Goal: Navigation & Orientation: Go to known website

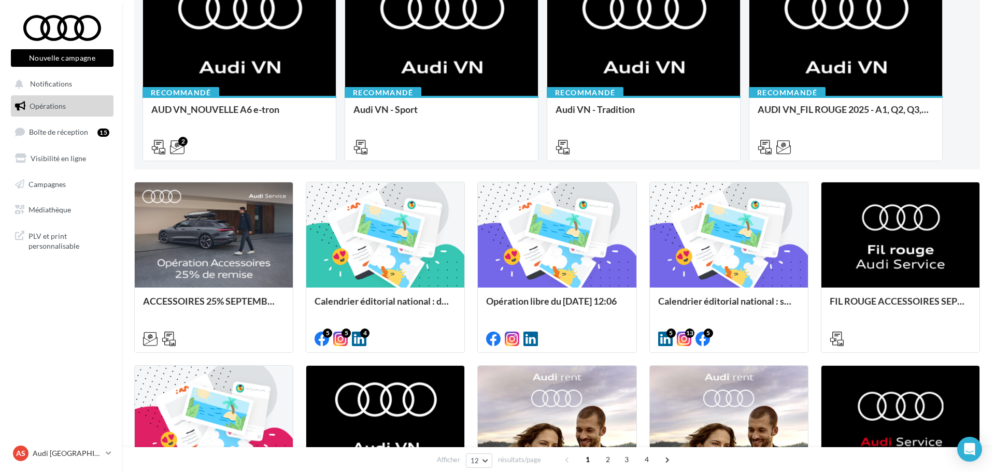
scroll to position [207, 0]
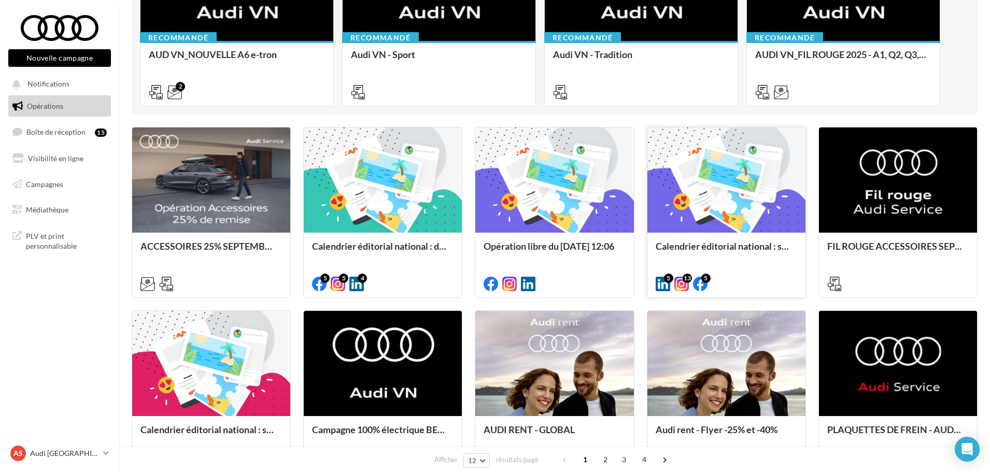
click at [707, 223] on div at bounding box center [726, 180] width 158 height 106
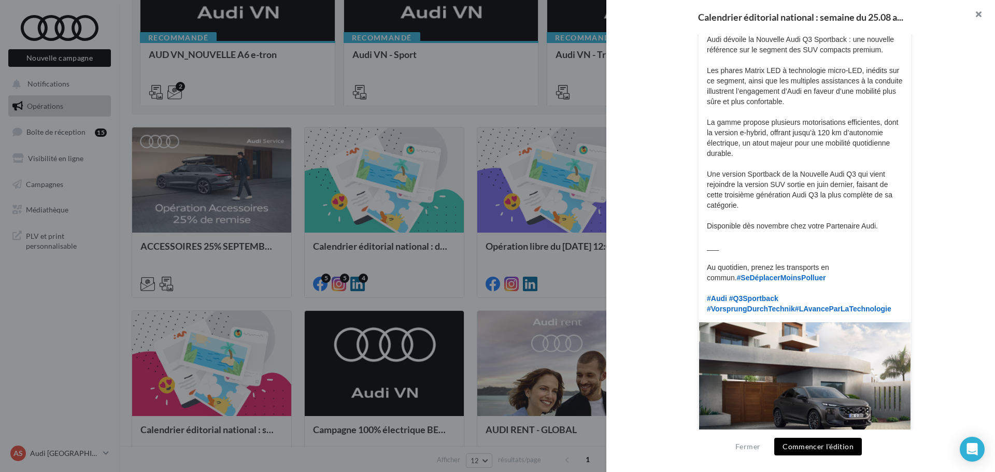
click at [981, 12] on button "button" at bounding box center [974, 15] width 41 height 31
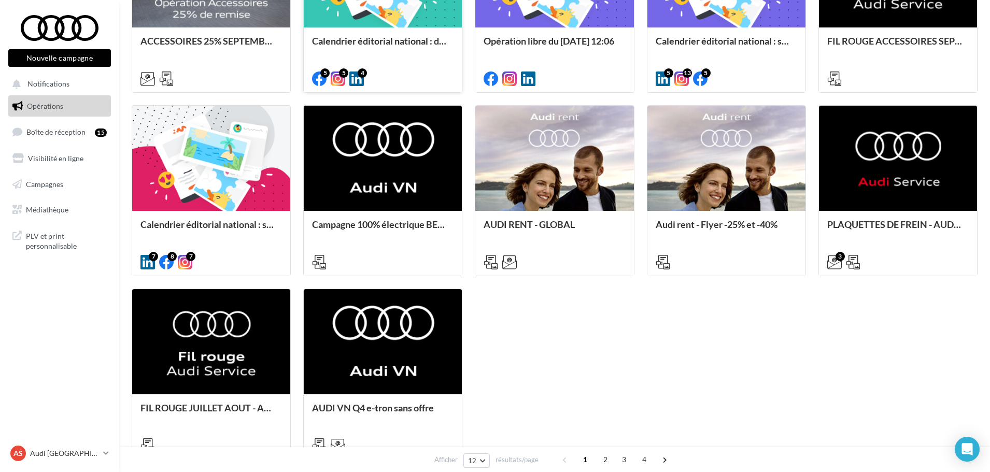
scroll to position [415, 0]
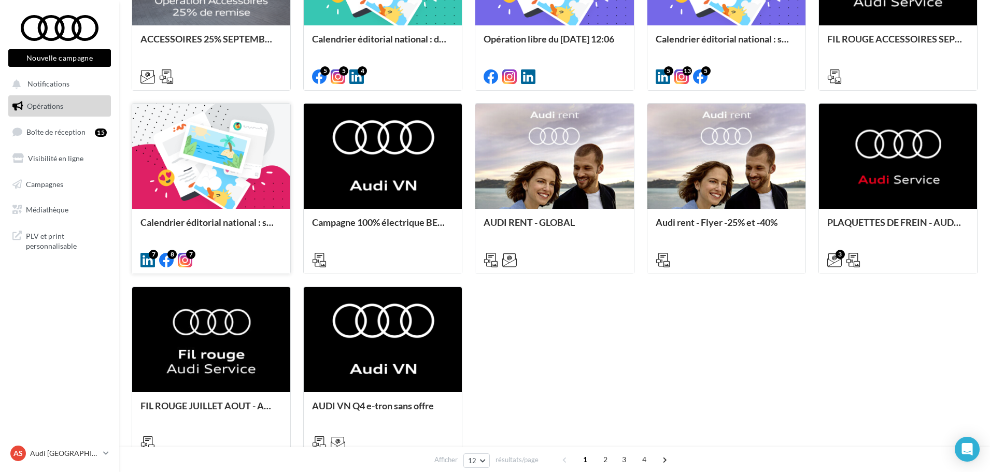
click at [144, 192] on div at bounding box center [211, 157] width 158 height 106
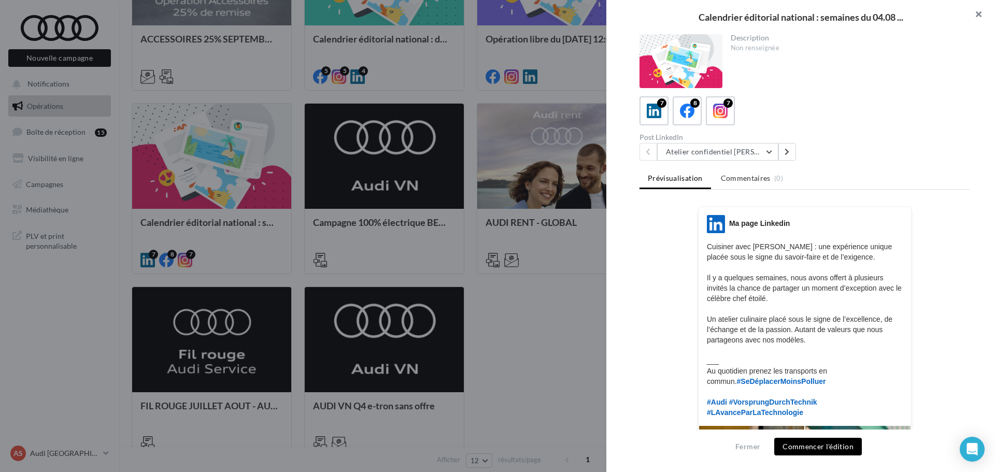
click at [976, 15] on button "button" at bounding box center [974, 15] width 41 height 31
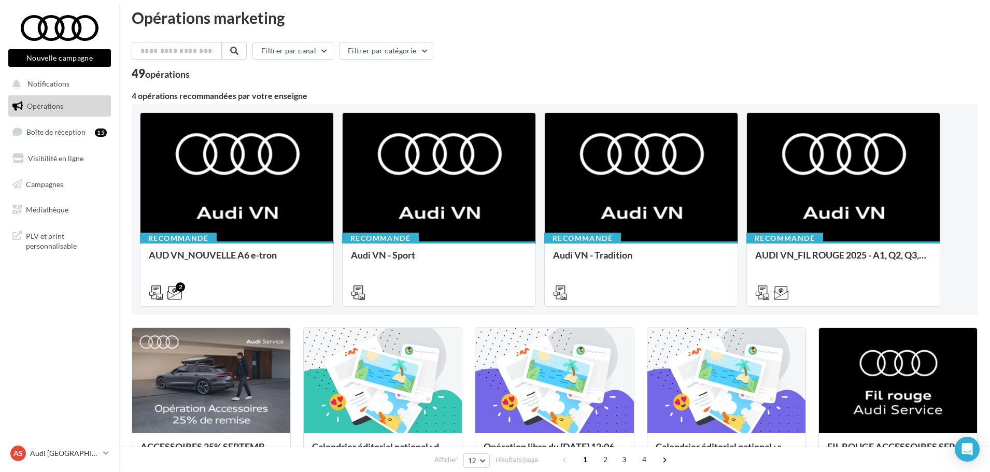
scroll to position [0, 0]
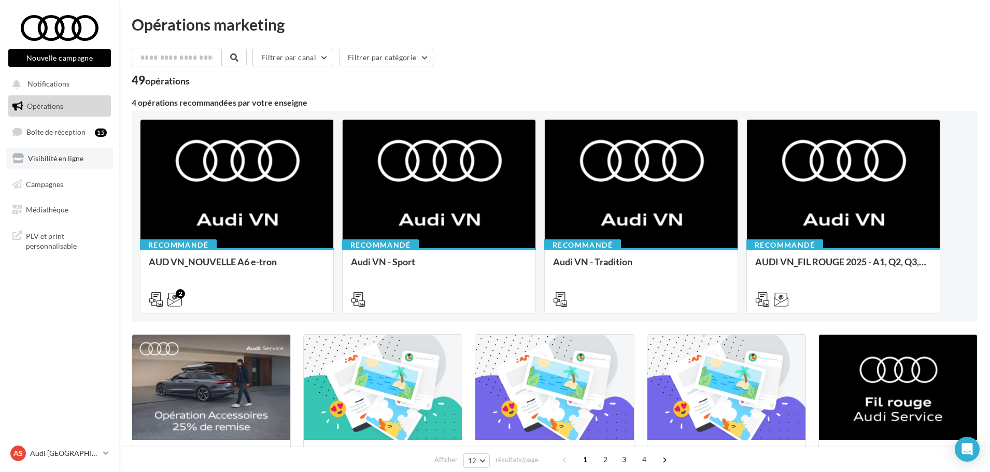
click at [74, 161] on span "Visibilité en ligne" at bounding box center [55, 158] width 55 height 9
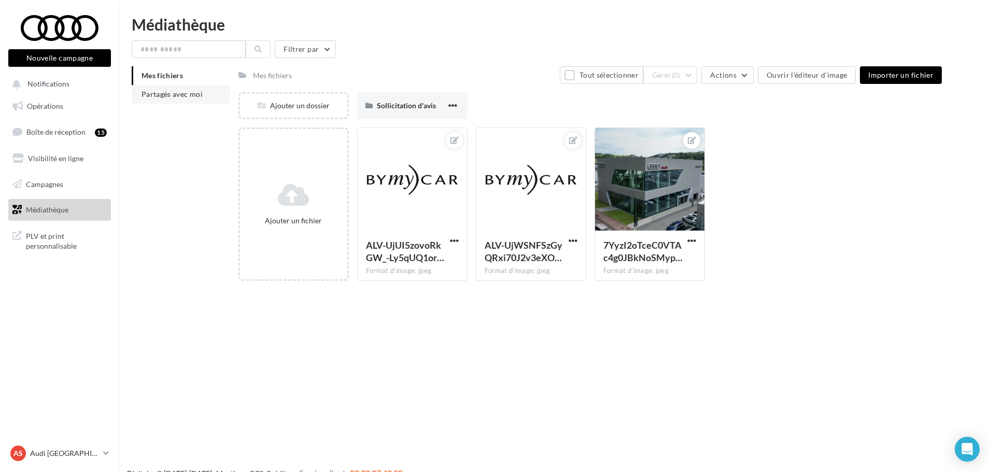
click at [186, 92] on span "Partagés avec moi" at bounding box center [171, 94] width 61 height 9
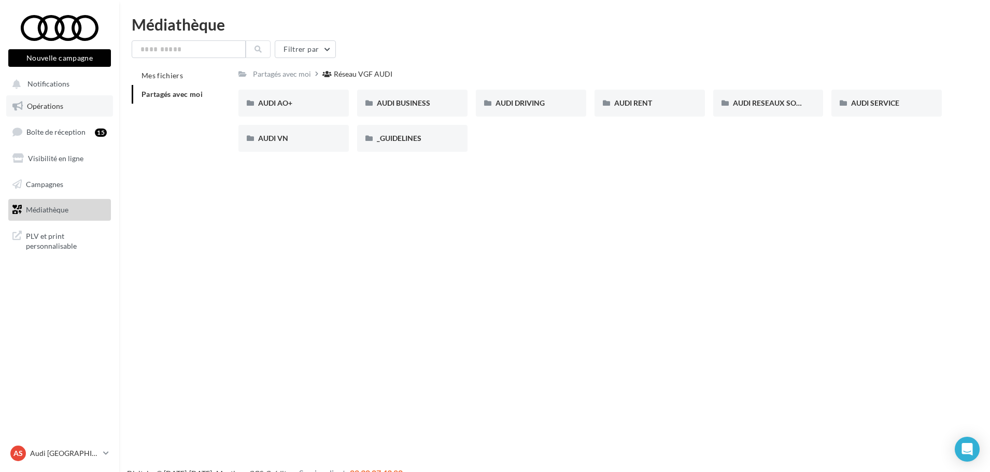
click at [41, 102] on span "Opérations" at bounding box center [45, 106] width 36 height 9
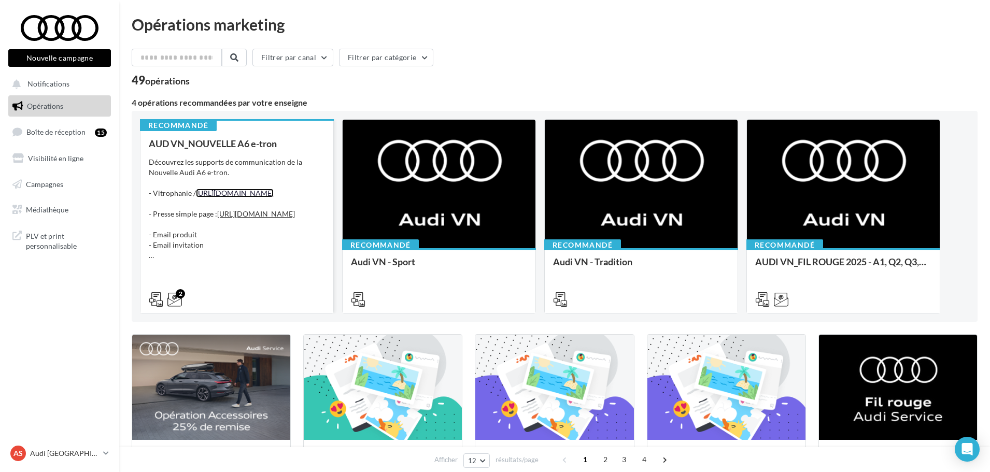
click at [253, 197] on link "[URL][DOMAIN_NAME]" at bounding box center [235, 193] width 78 height 9
